Goal: Information Seeking & Learning: Learn about a topic

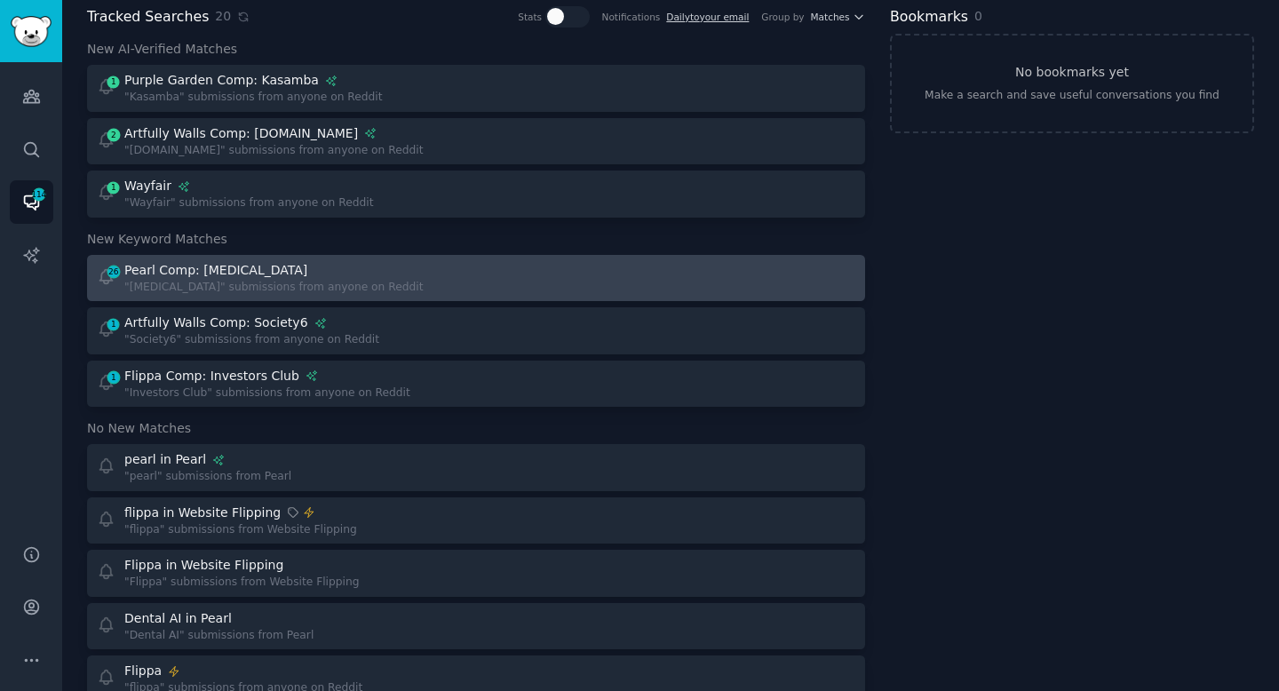
scroll to position [86, 0]
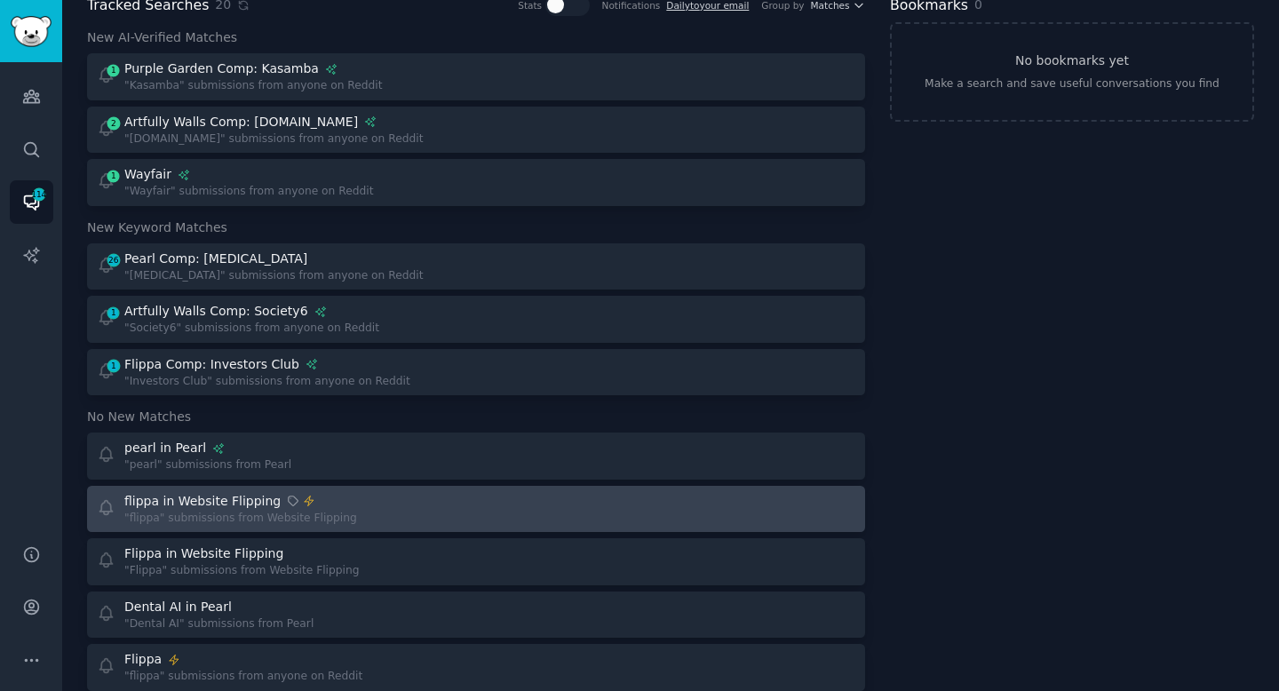
click at [363, 510] on div "flippa in Website Flipping "flippa" submissions from Website Flipping" at bounding box center [281, 509] width 368 height 35
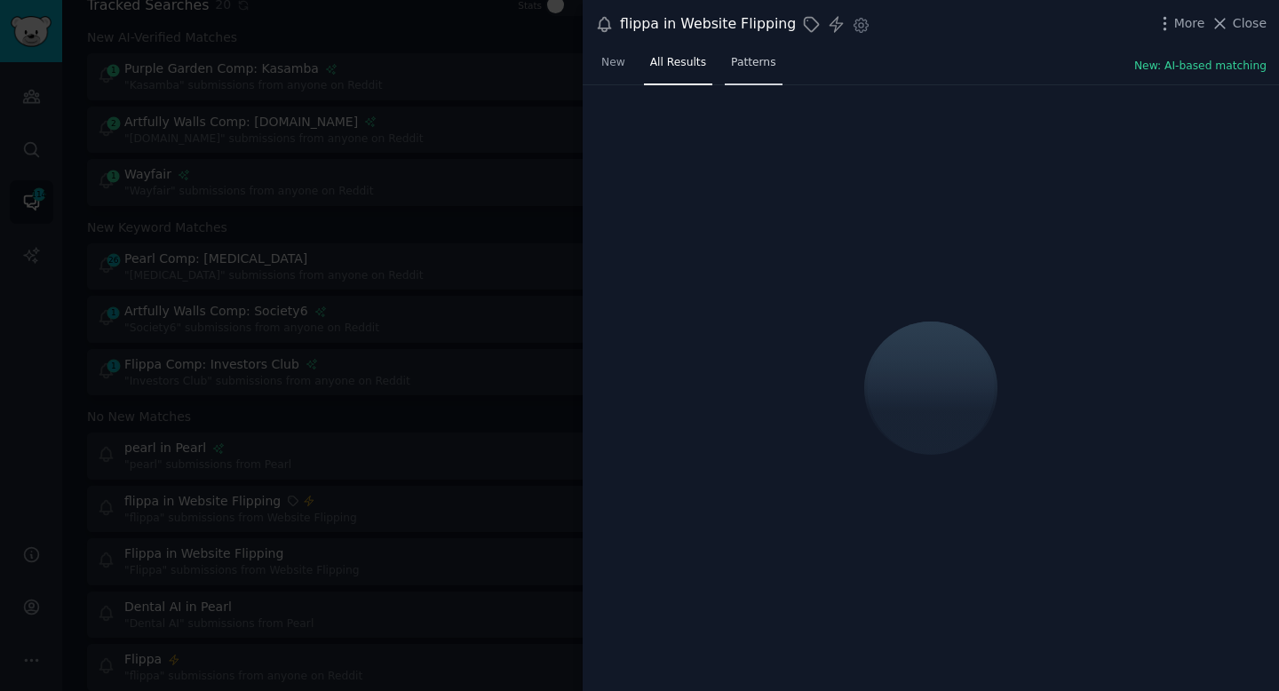
click at [764, 67] on span "Patterns" at bounding box center [753, 63] width 44 height 16
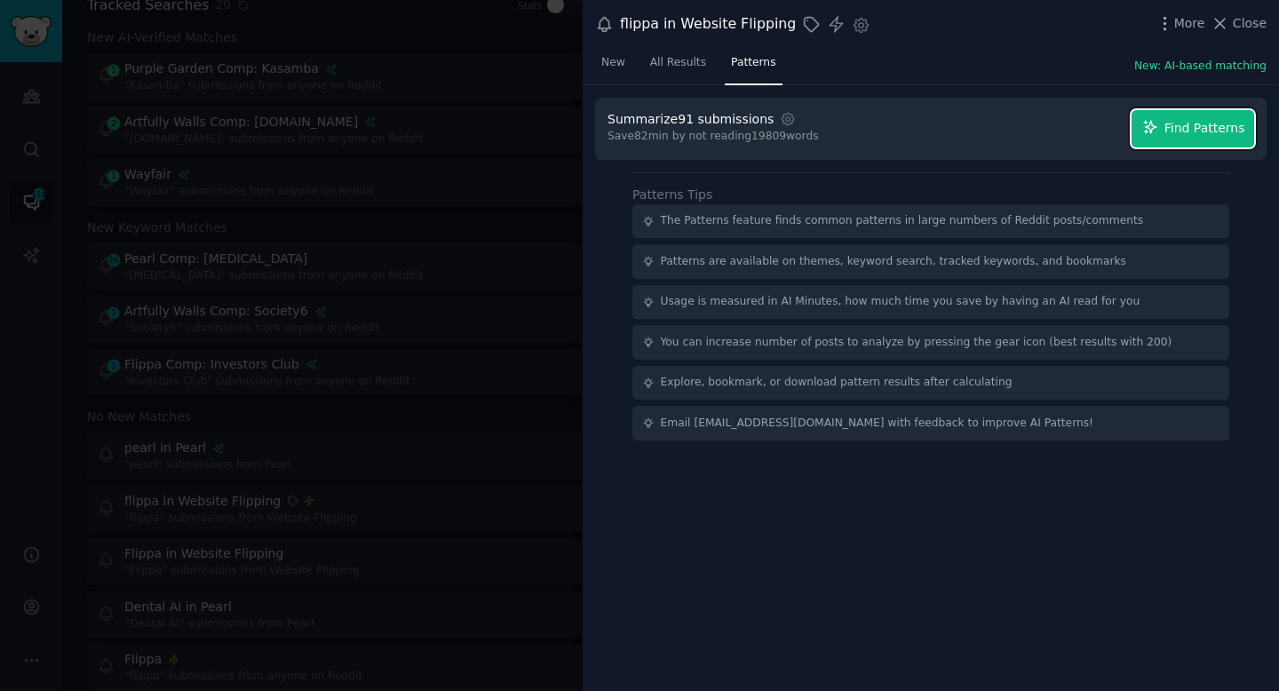
click at [1187, 115] on button "Find Patterns" at bounding box center [1193, 128] width 123 height 37
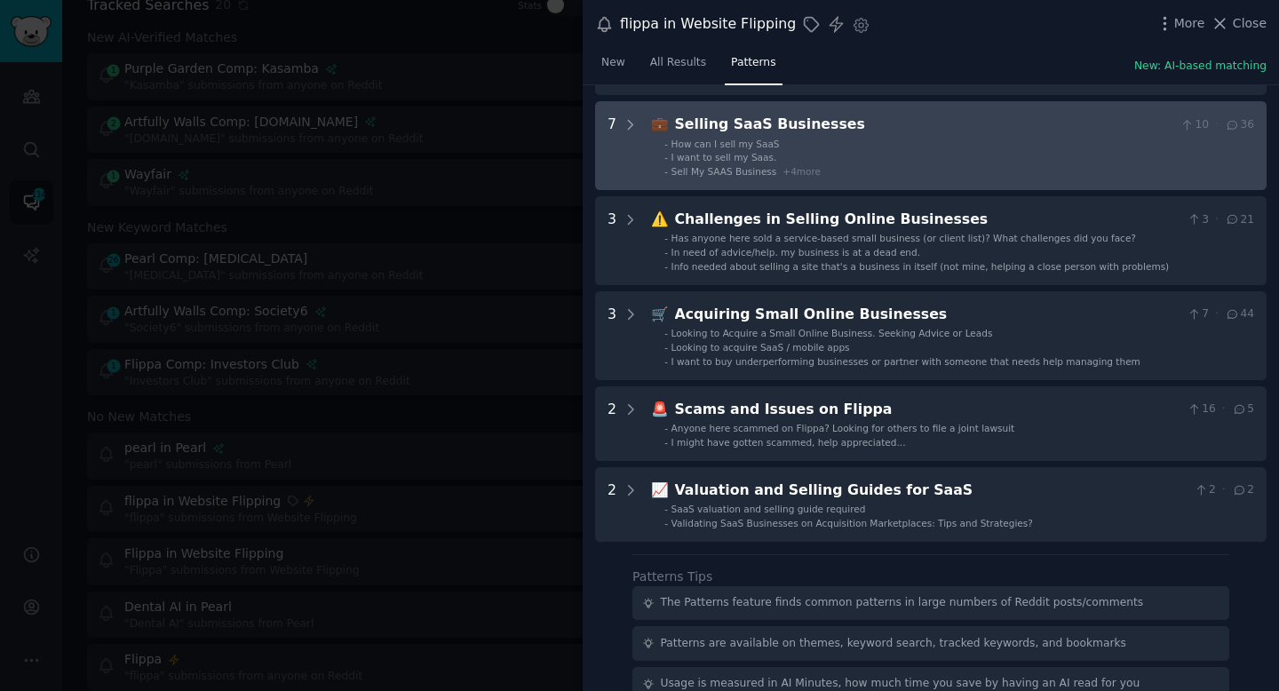
scroll to position [308, 0]
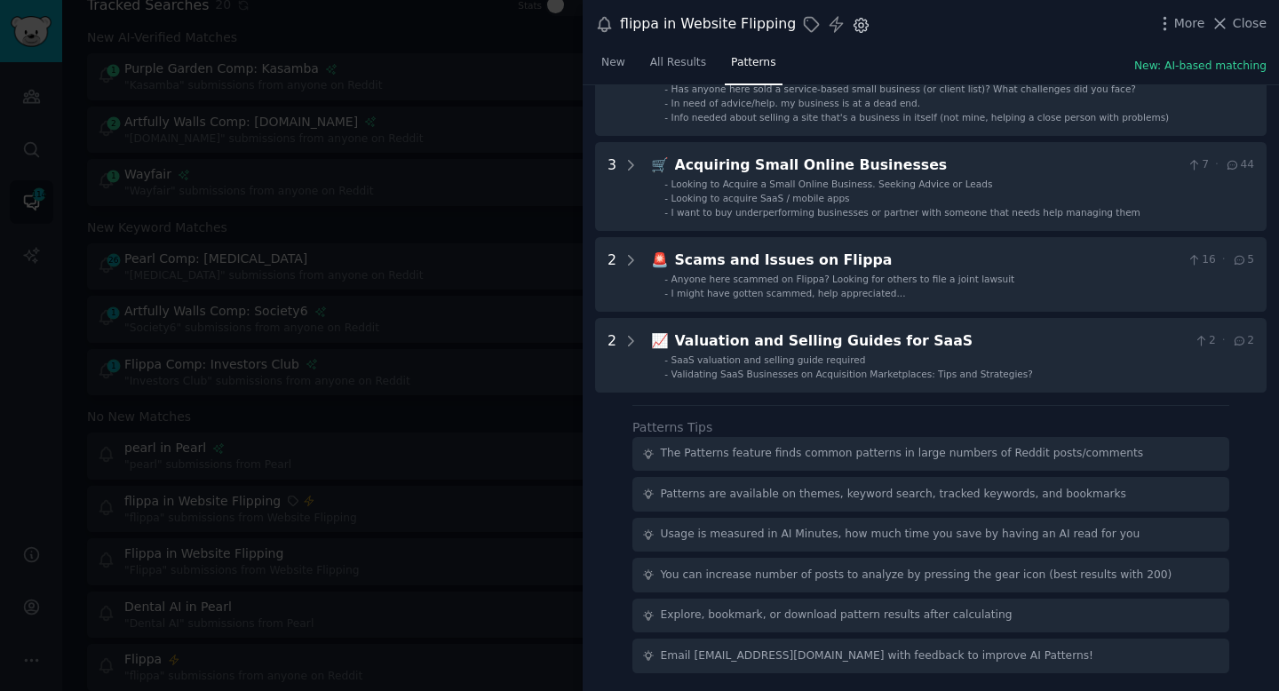
click at [852, 31] on icon "button" at bounding box center [861, 25] width 19 height 19
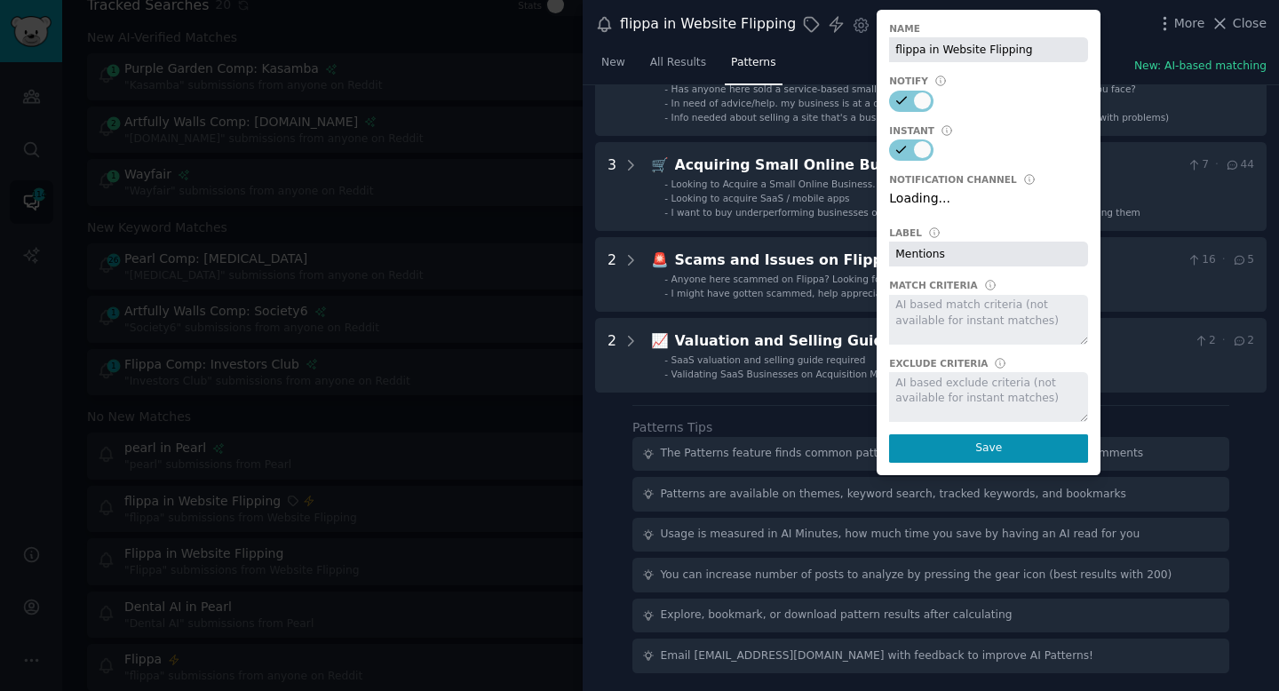
click at [800, 71] on div "New All Results Patterns New: AI-based matching" at bounding box center [931, 67] width 696 height 36
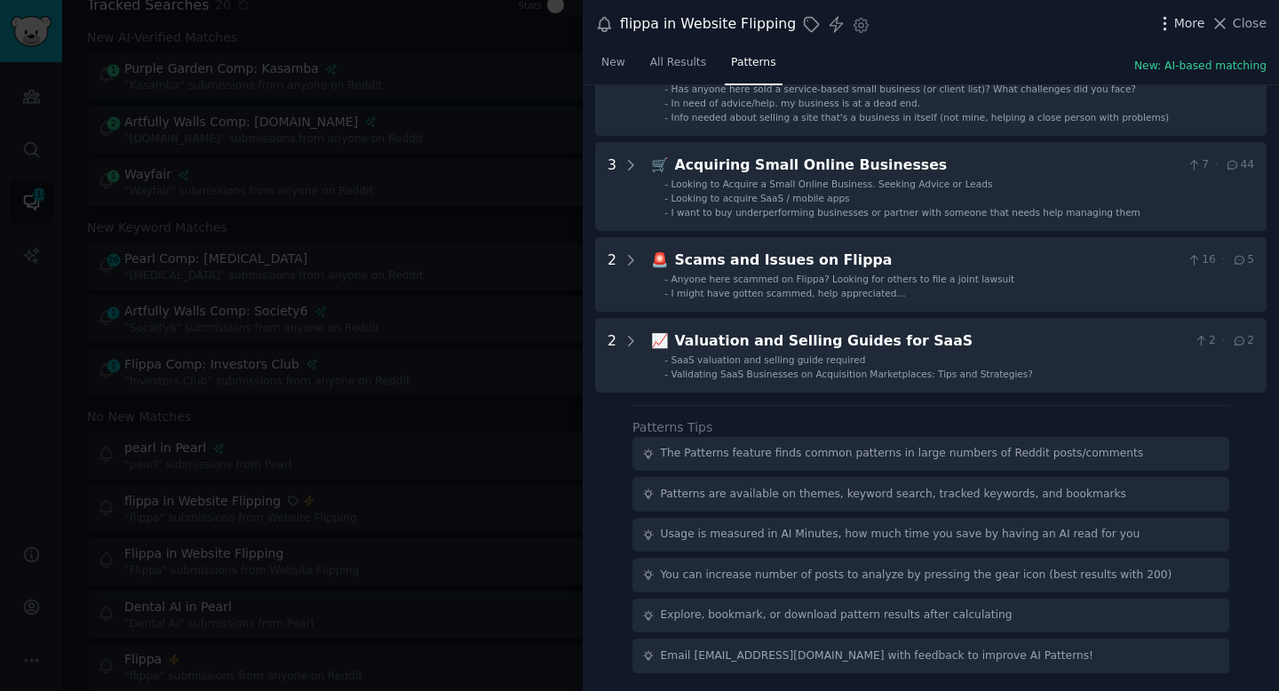
click at [1174, 21] on icon "button" at bounding box center [1165, 23] width 19 height 19
click at [1245, 20] on span "Close" at bounding box center [1250, 23] width 34 height 19
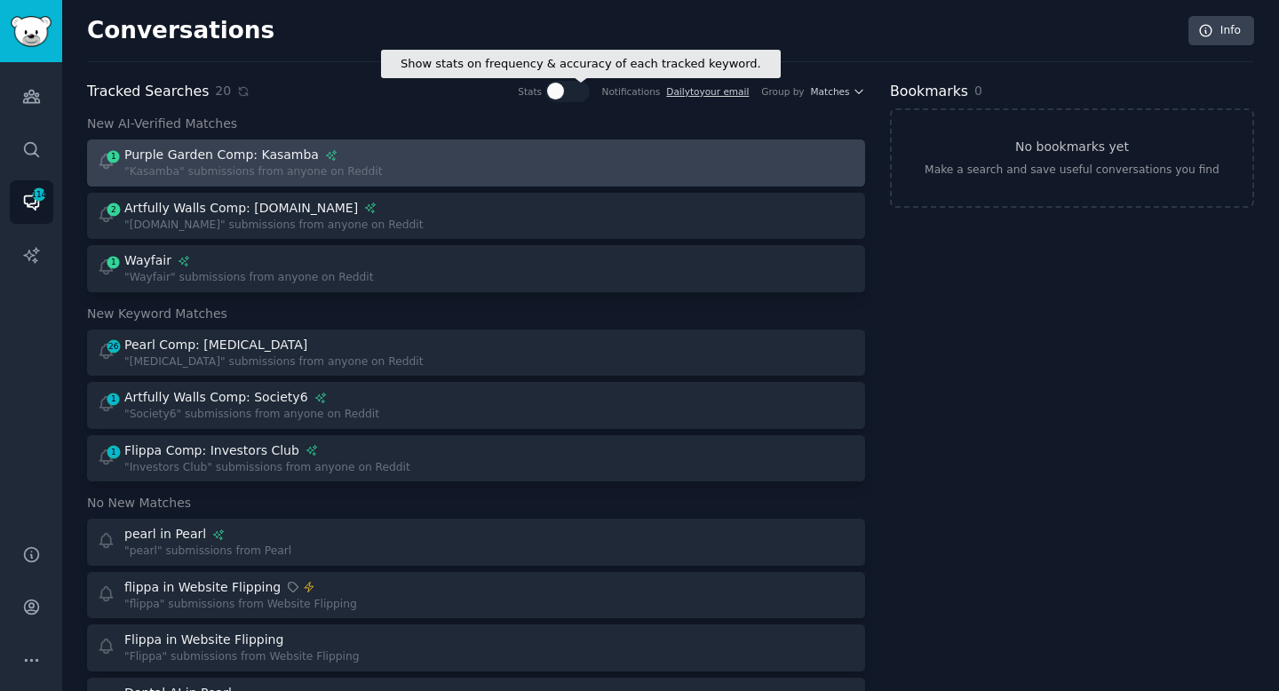
click at [557, 86] on div at bounding box center [555, 91] width 17 height 17
checkbox input "true"
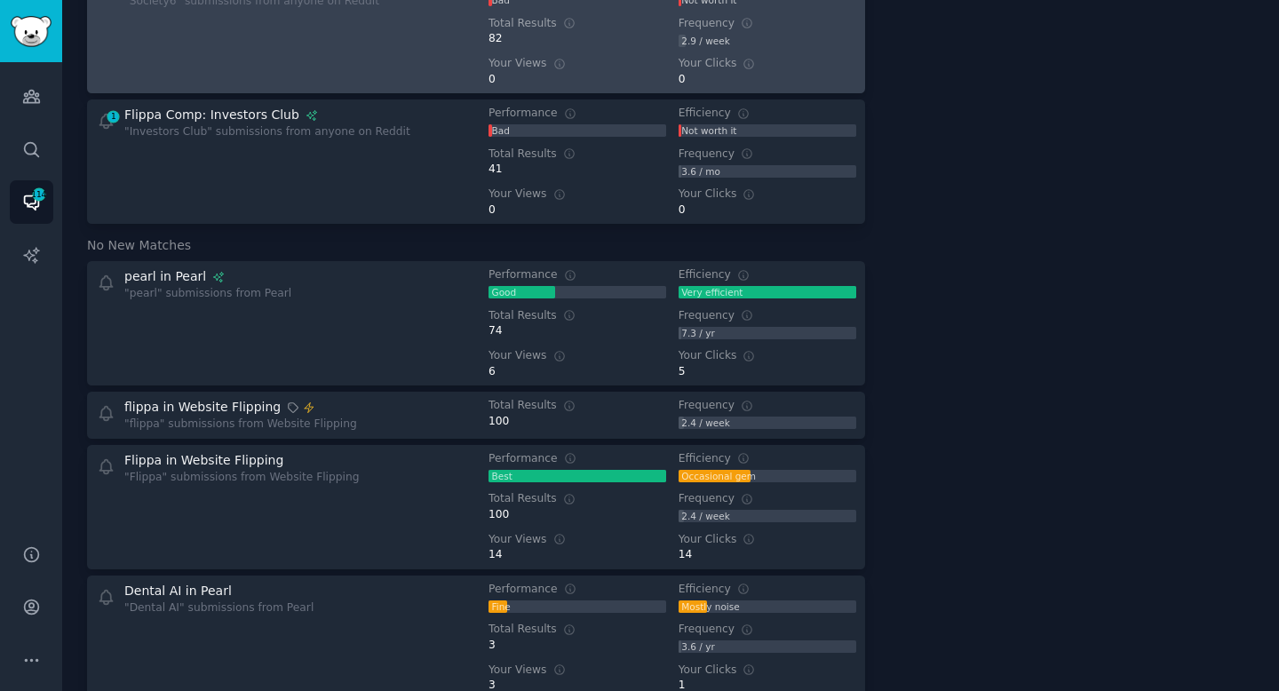
scroll to position [854, 0]
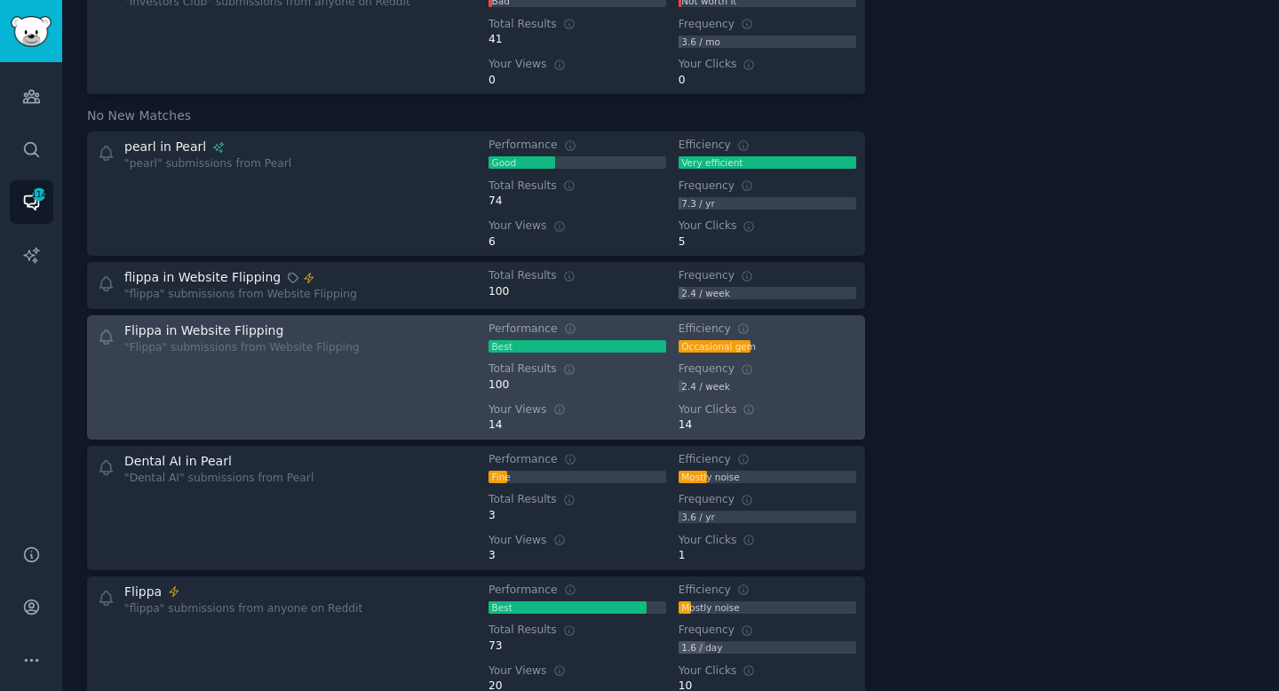
click at [386, 346] on div "Flippa in Website Flipping "Flippa" submissions from Website Flipping" at bounding box center [281, 378] width 368 height 112
